Goal: Task Accomplishment & Management: Manage account settings

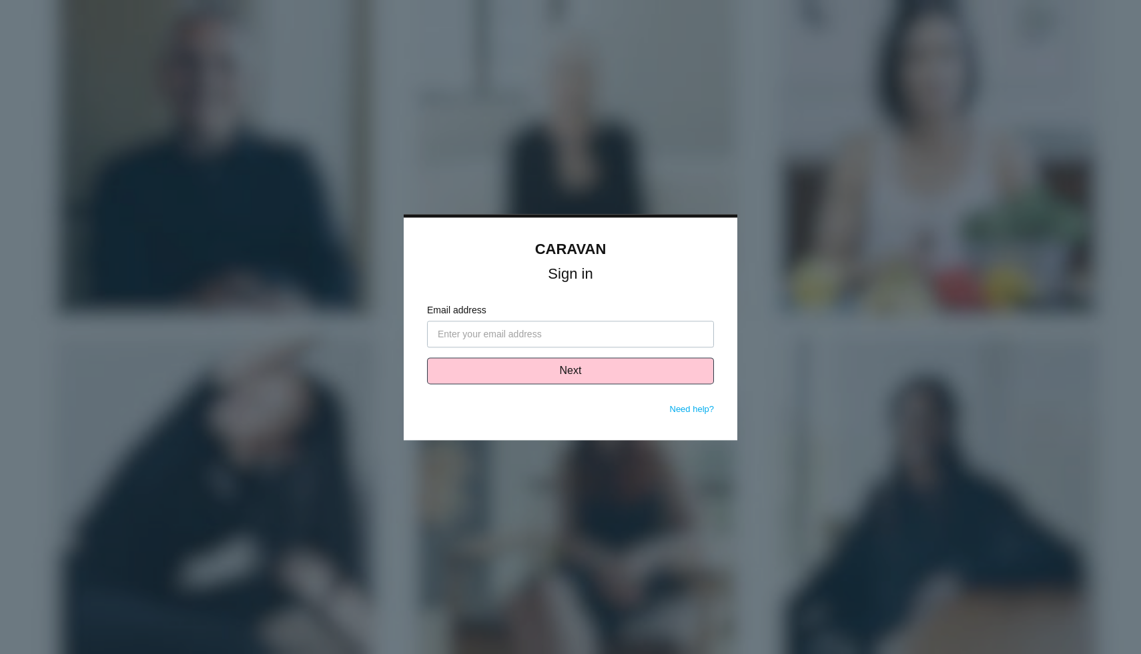
click at [632, 330] on input "Email address" at bounding box center [570, 334] width 287 height 27
click at [610, 377] on button "Next" at bounding box center [570, 371] width 287 height 27
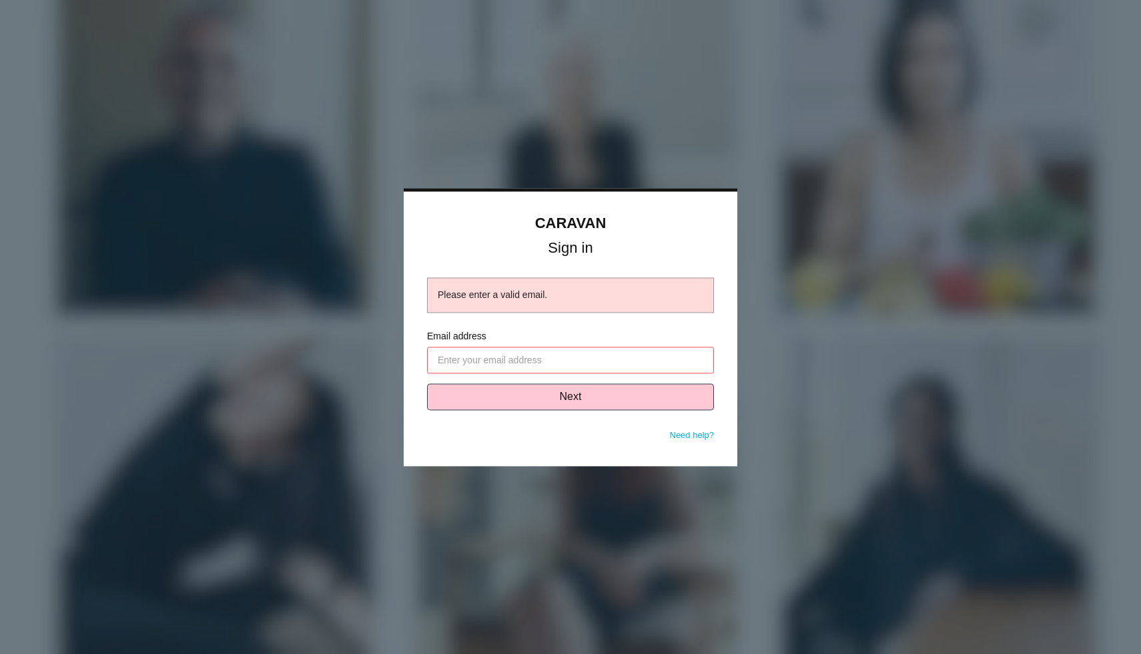
click at [607, 370] on input "Email address" at bounding box center [570, 360] width 287 height 27
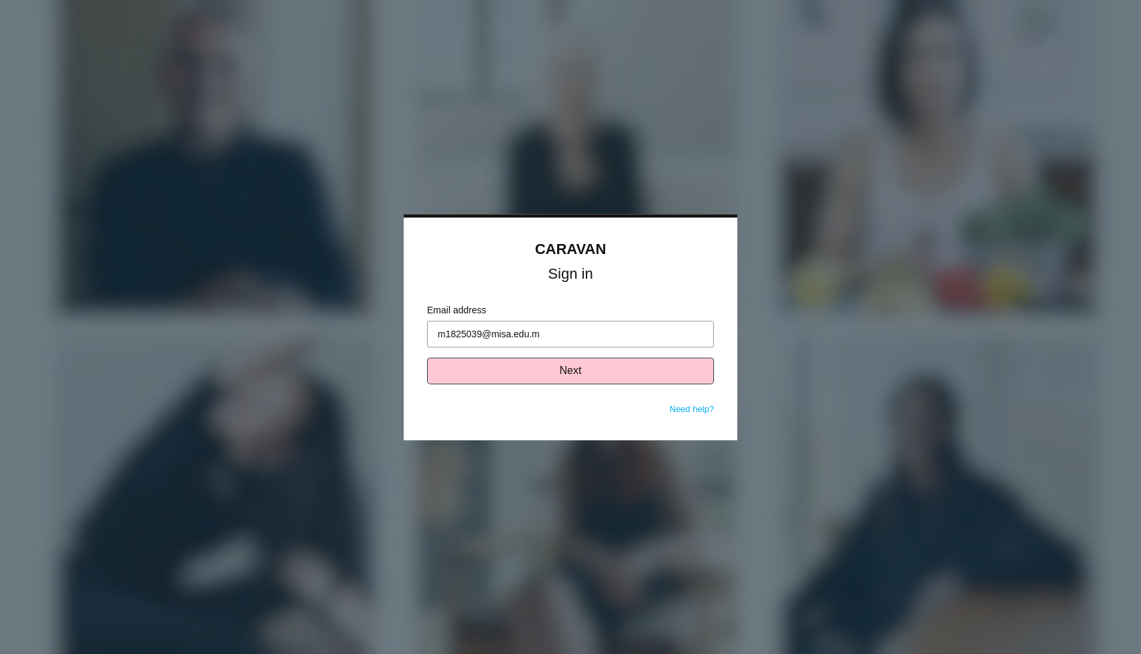
type input "[EMAIL_ADDRESS][DOMAIN_NAME]"
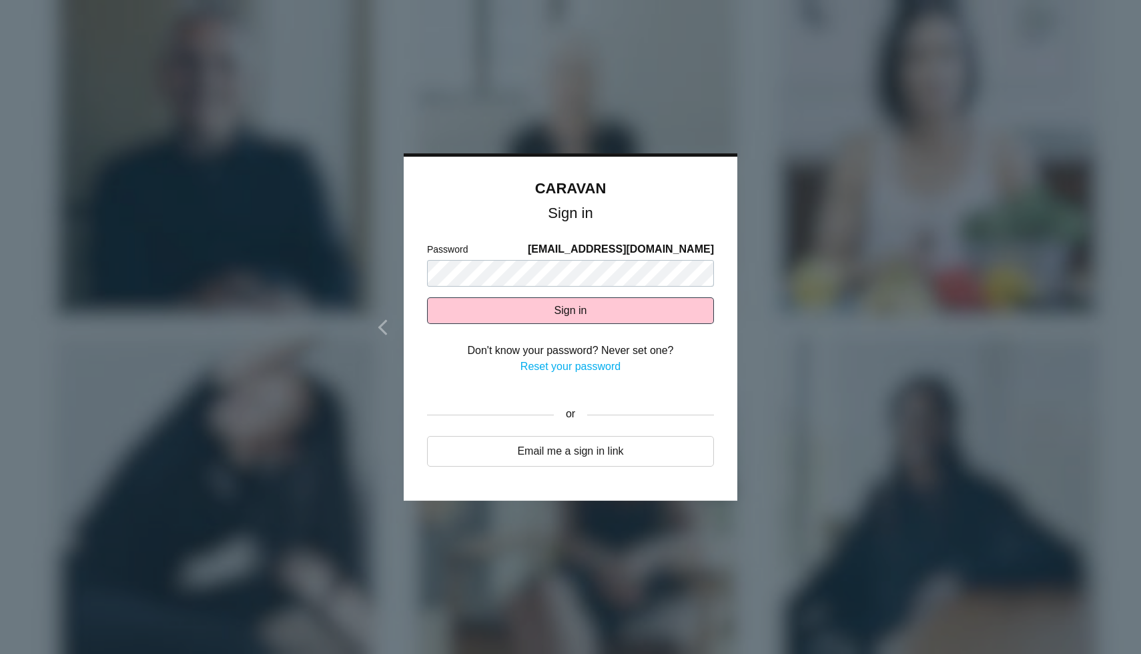
click at [693, 360] on div "Reset your password" at bounding box center [570, 367] width 287 height 16
click at [633, 308] on button "Sign in" at bounding box center [570, 310] width 287 height 27
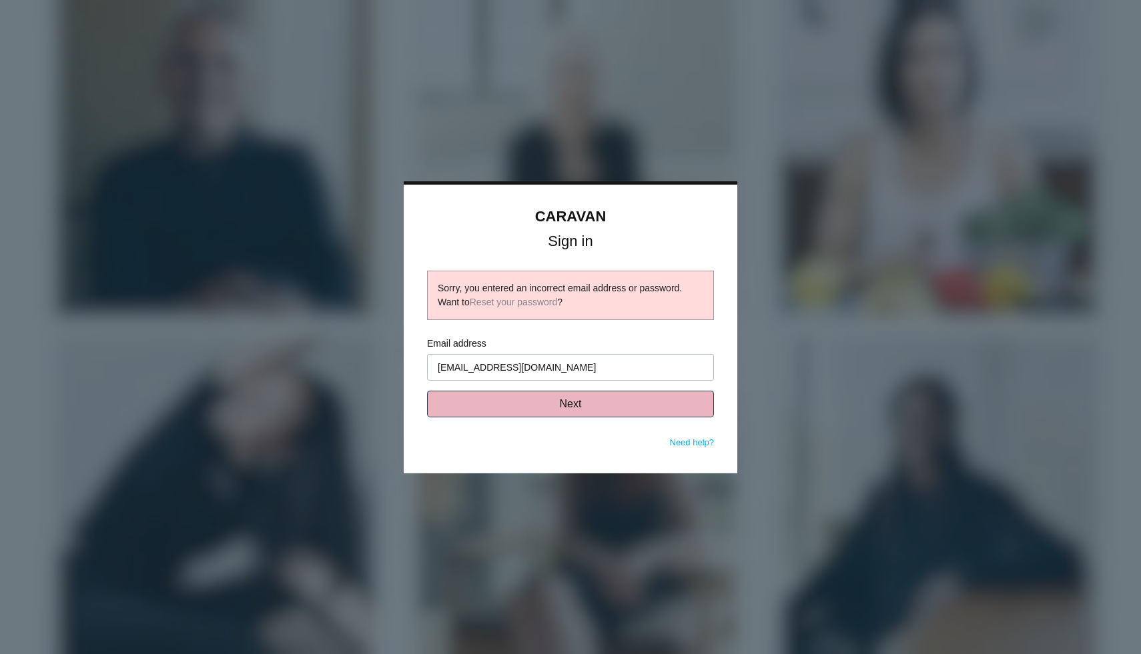
click at [605, 406] on button "Next" at bounding box center [570, 404] width 287 height 27
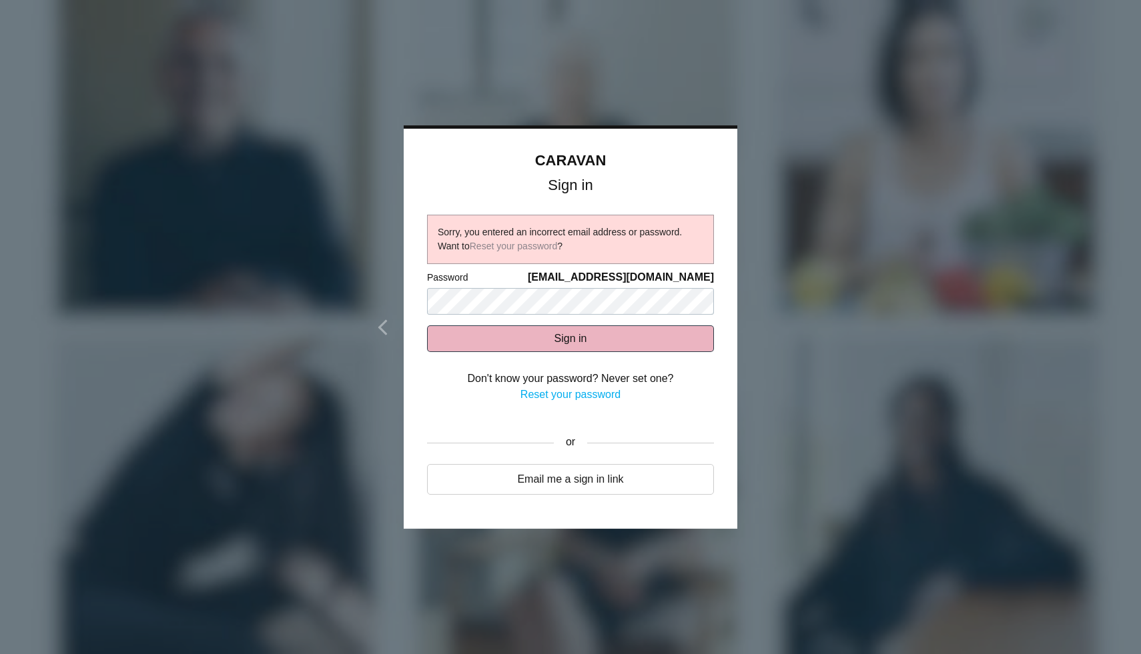
click at [576, 340] on button "Sign in" at bounding box center [570, 339] width 287 height 27
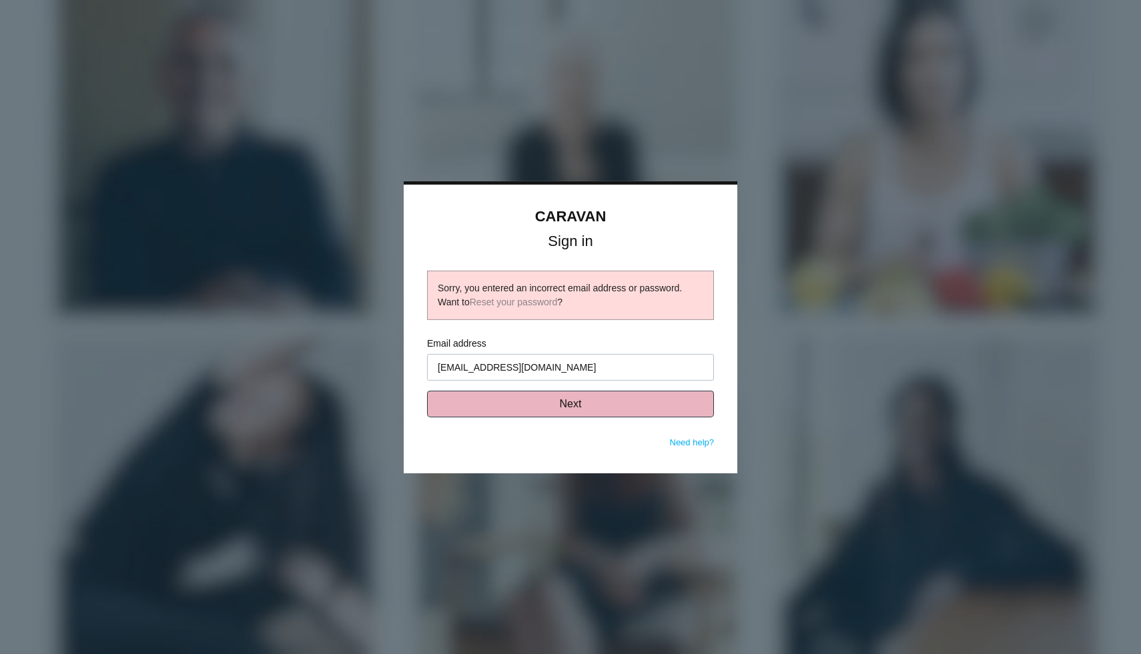
click at [569, 408] on button "Next" at bounding box center [570, 404] width 287 height 27
